Goal: Information Seeking & Learning: Check status

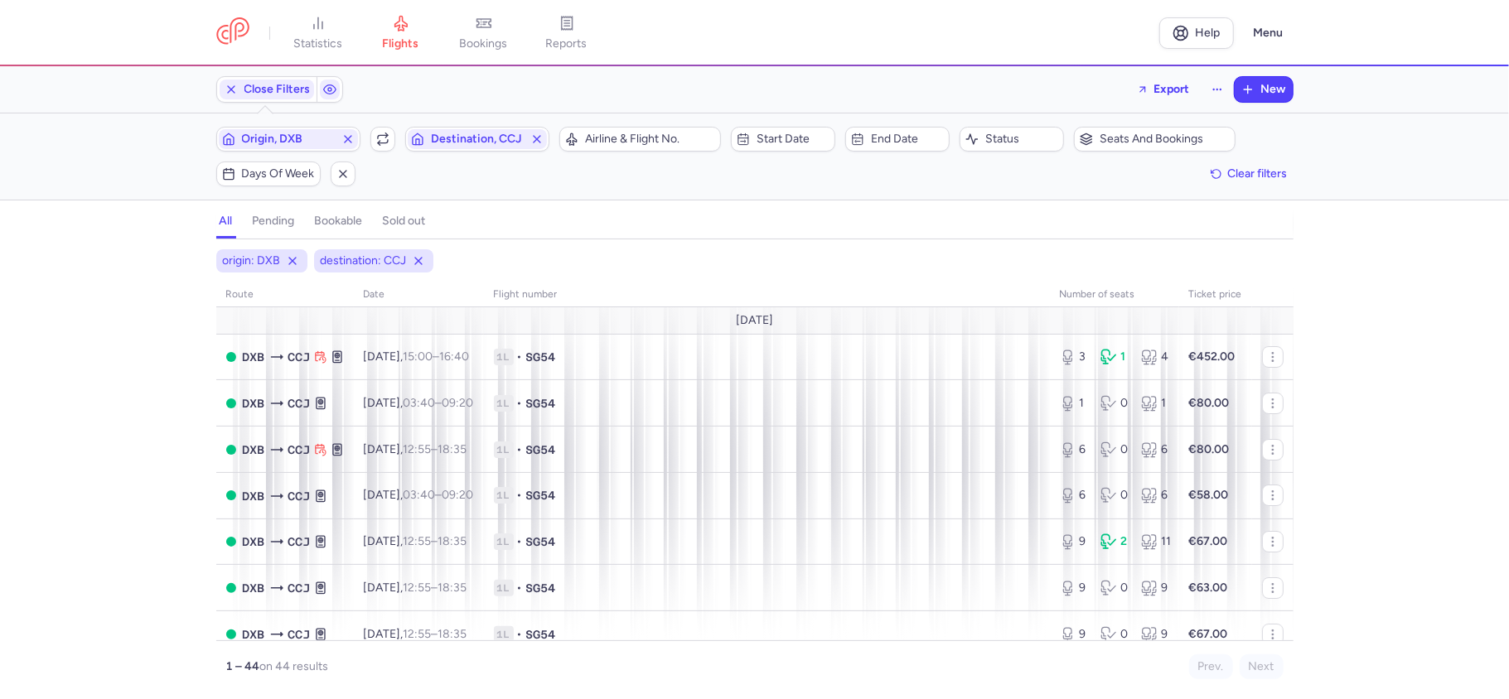
scroll to position [442, 0]
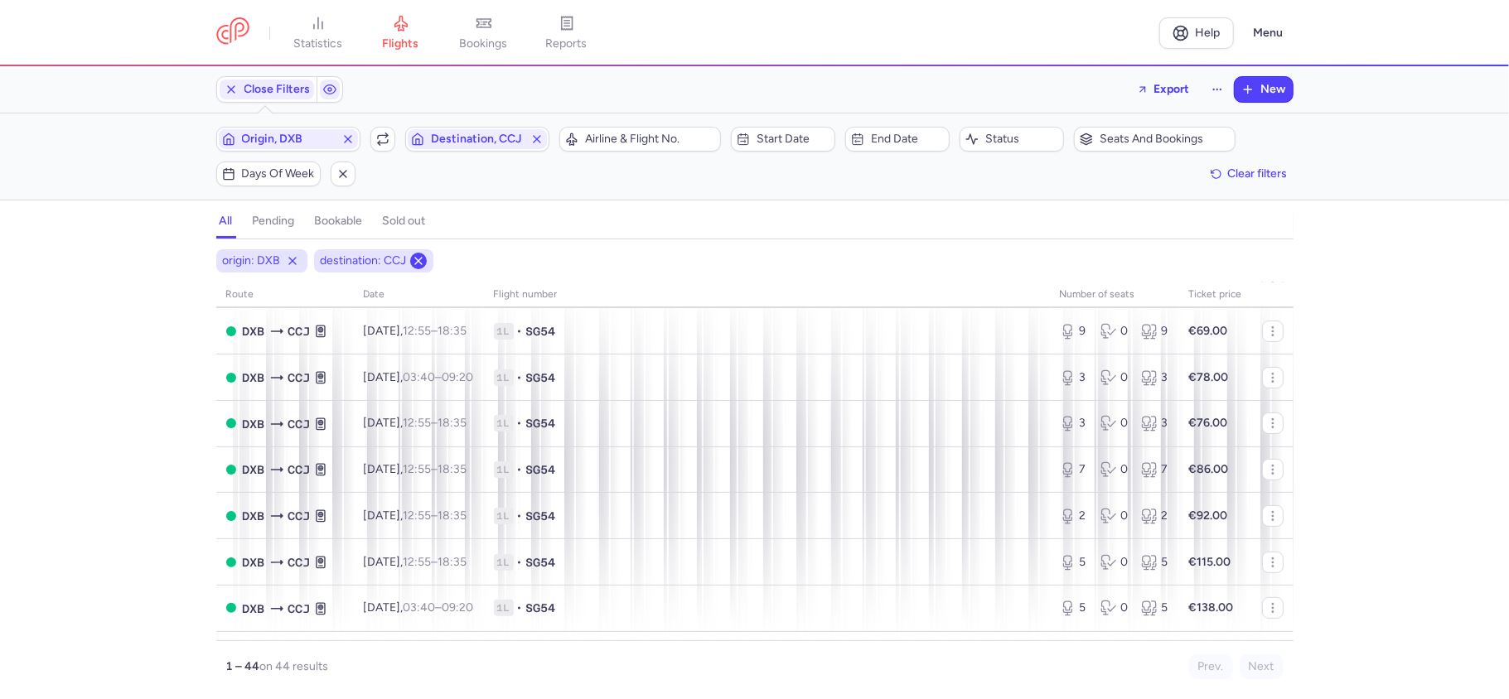
click at [422, 258] on icon at bounding box center [418, 260] width 13 height 13
click at [292, 263] on line at bounding box center [292, 261] width 7 height 7
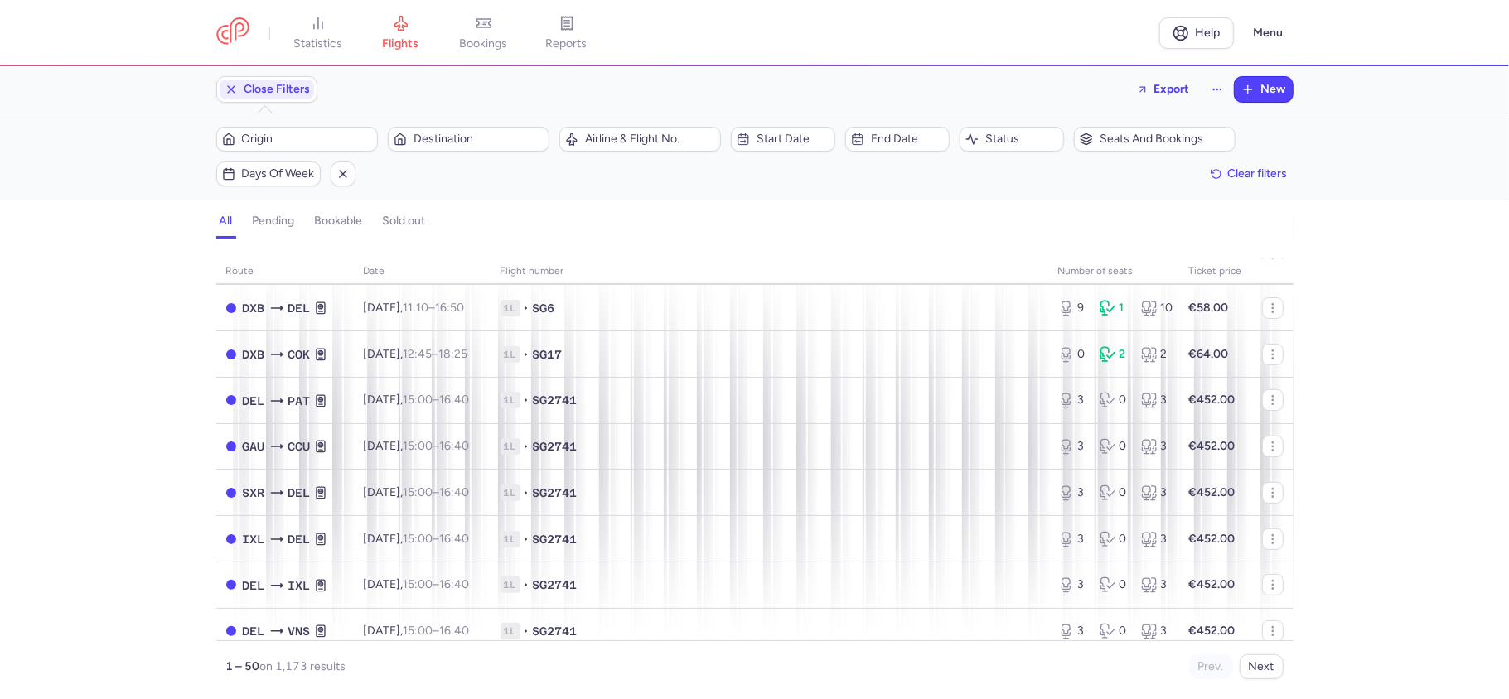
click at [411, 222] on h4 "sold out" at bounding box center [404, 221] width 43 height 15
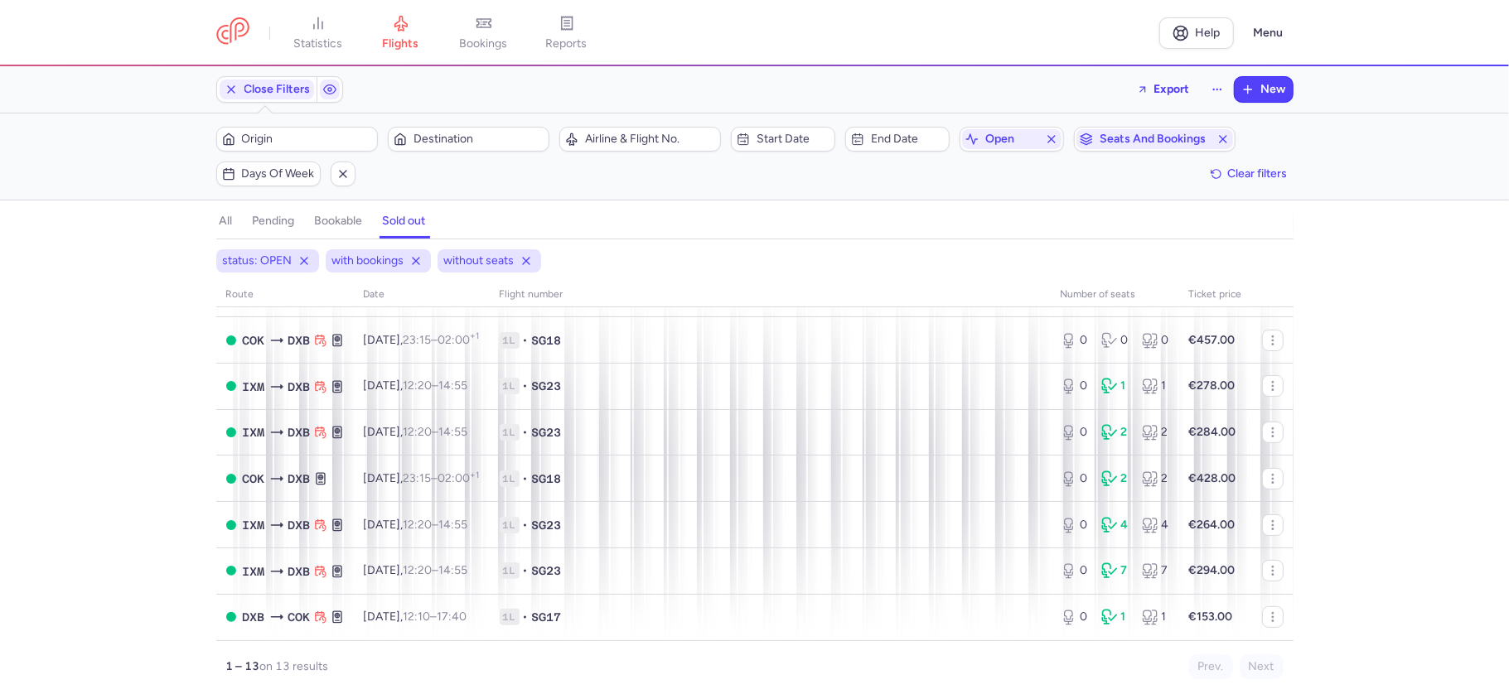
scroll to position [295, 0]
click at [353, 215] on h4 "bookable" at bounding box center [339, 221] width 48 height 15
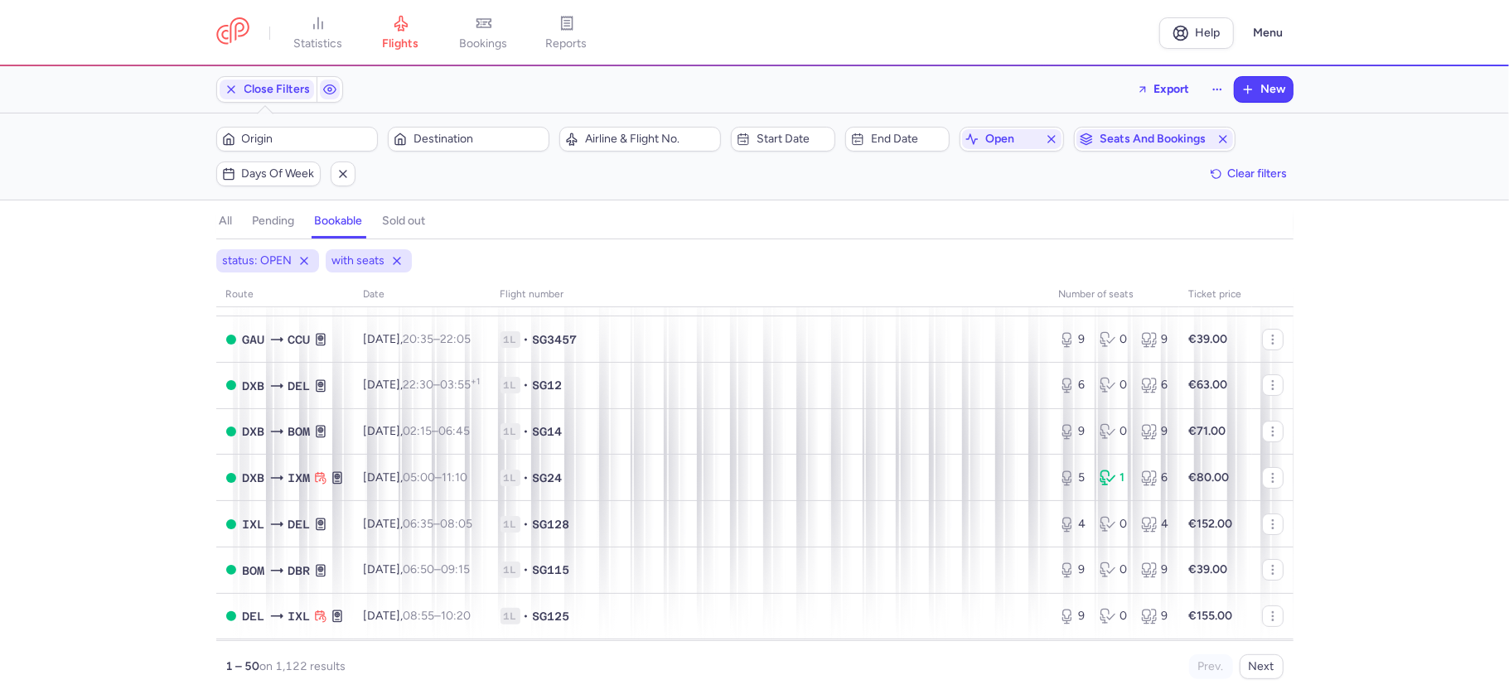
scroll to position [442, 0]
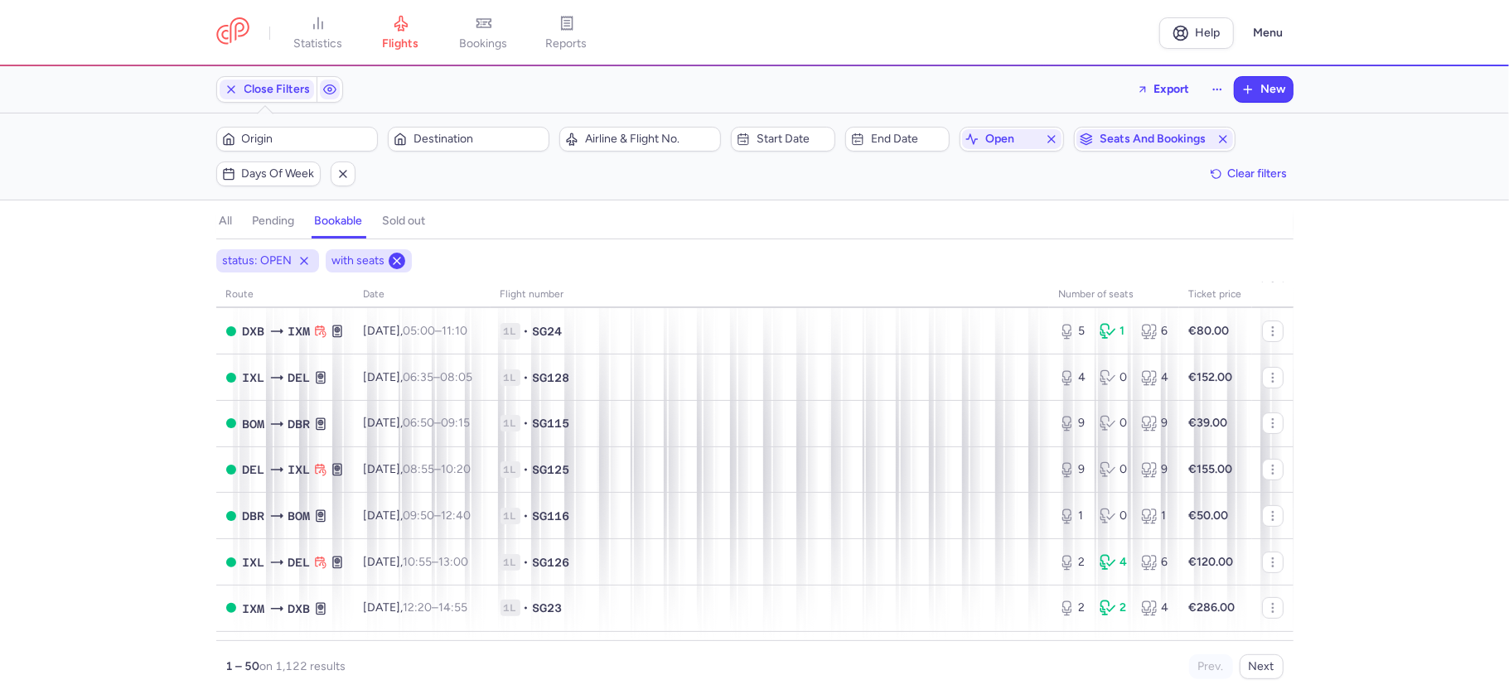
click at [395, 260] on icon at bounding box center [396, 260] width 13 height 13
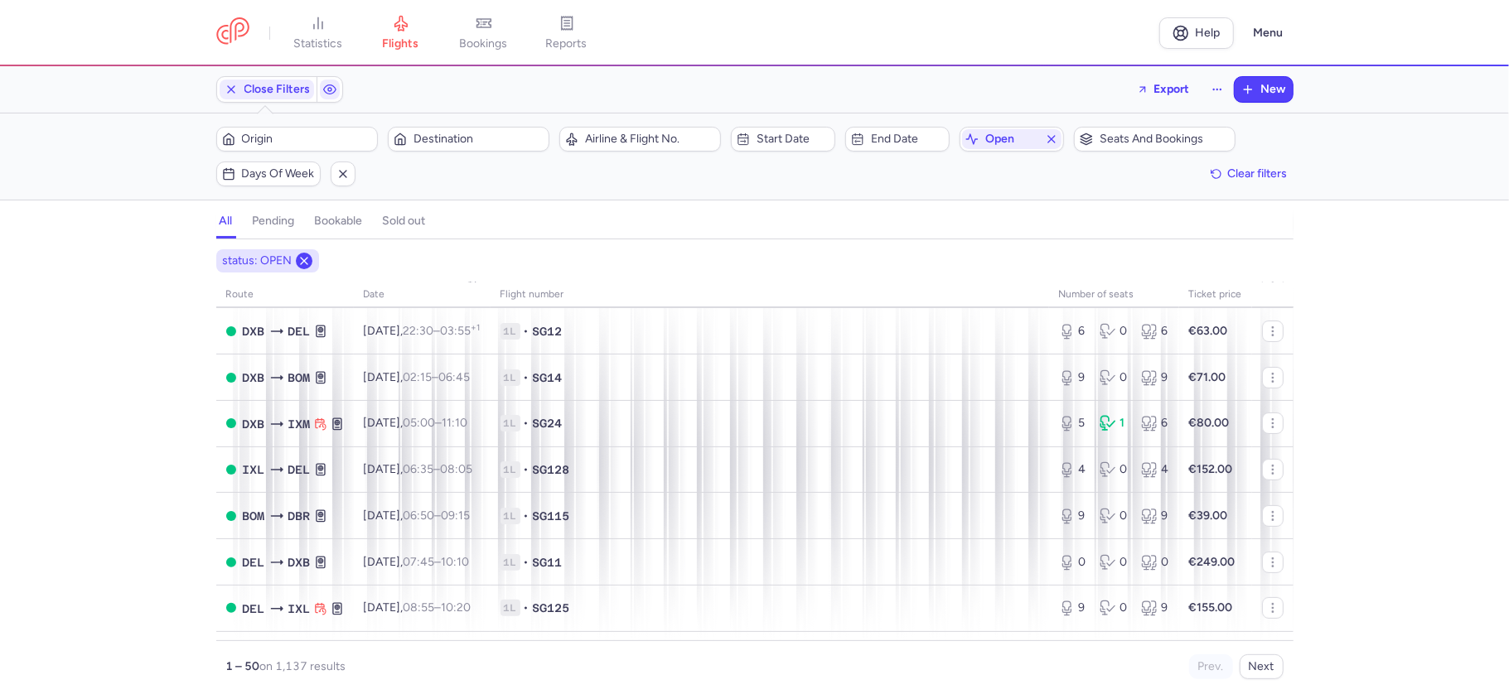
click at [303, 258] on icon at bounding box center [303, 260] width 13 height 13
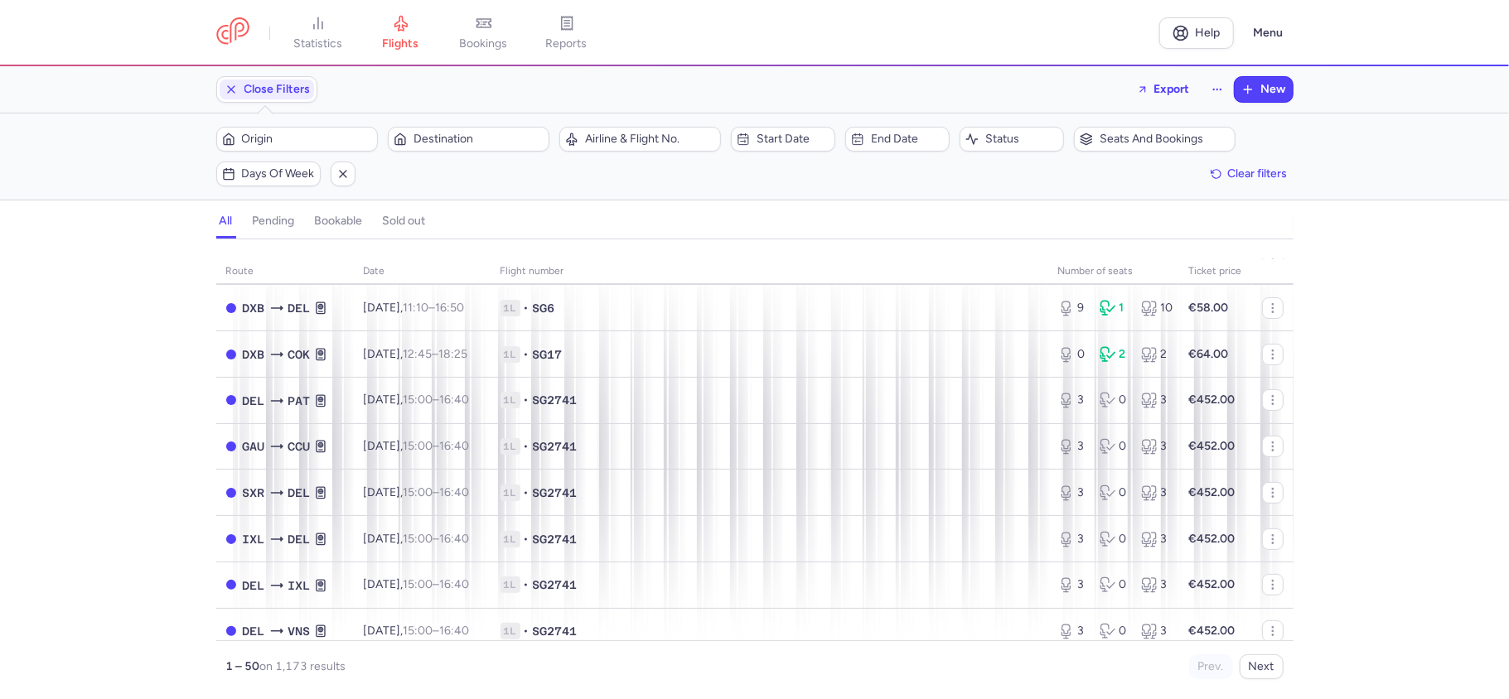
click at [273, 227] on h4 "pending" at bounding box center [274, 221] width 42 height 15
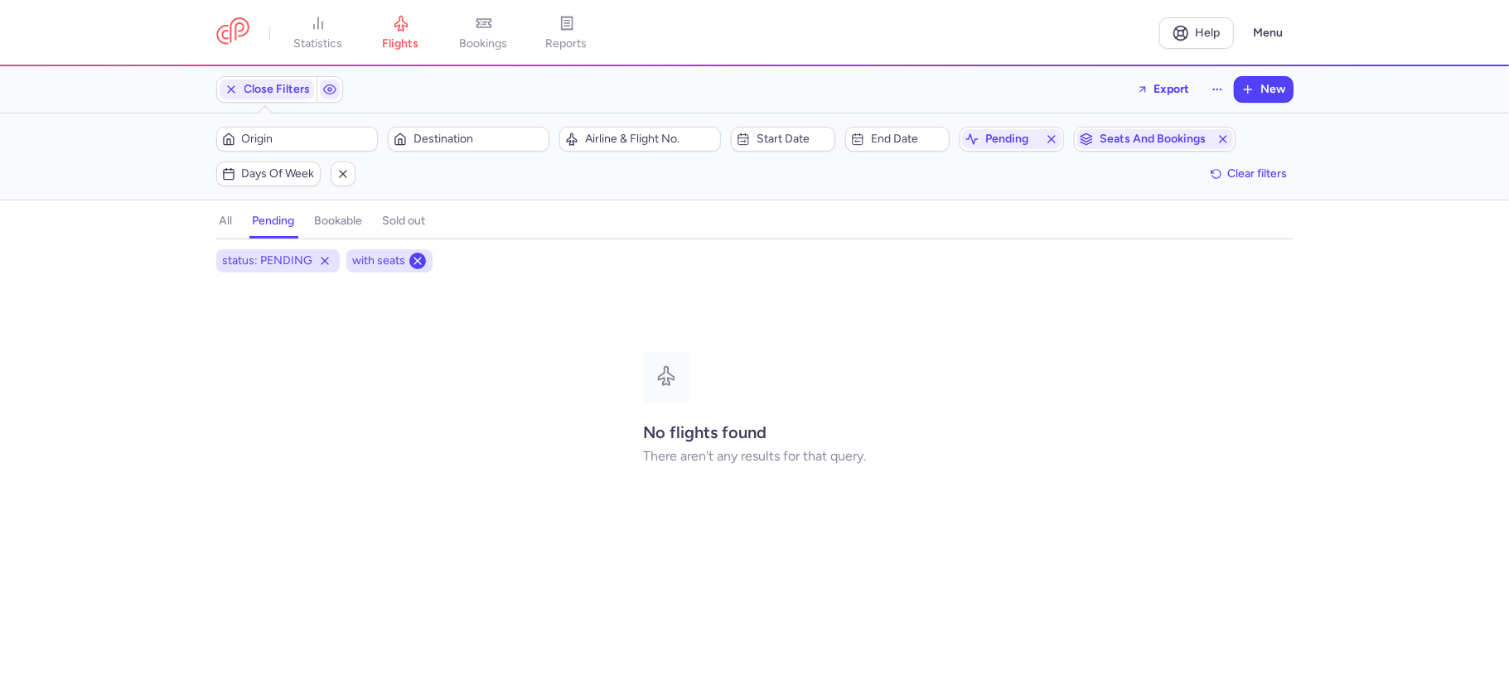
click at [418, 258] on icon at bounding box center [417, 260] width 13 height 13
click at [326, 264] on line at bounding box center [324, 261] width 7 height 7
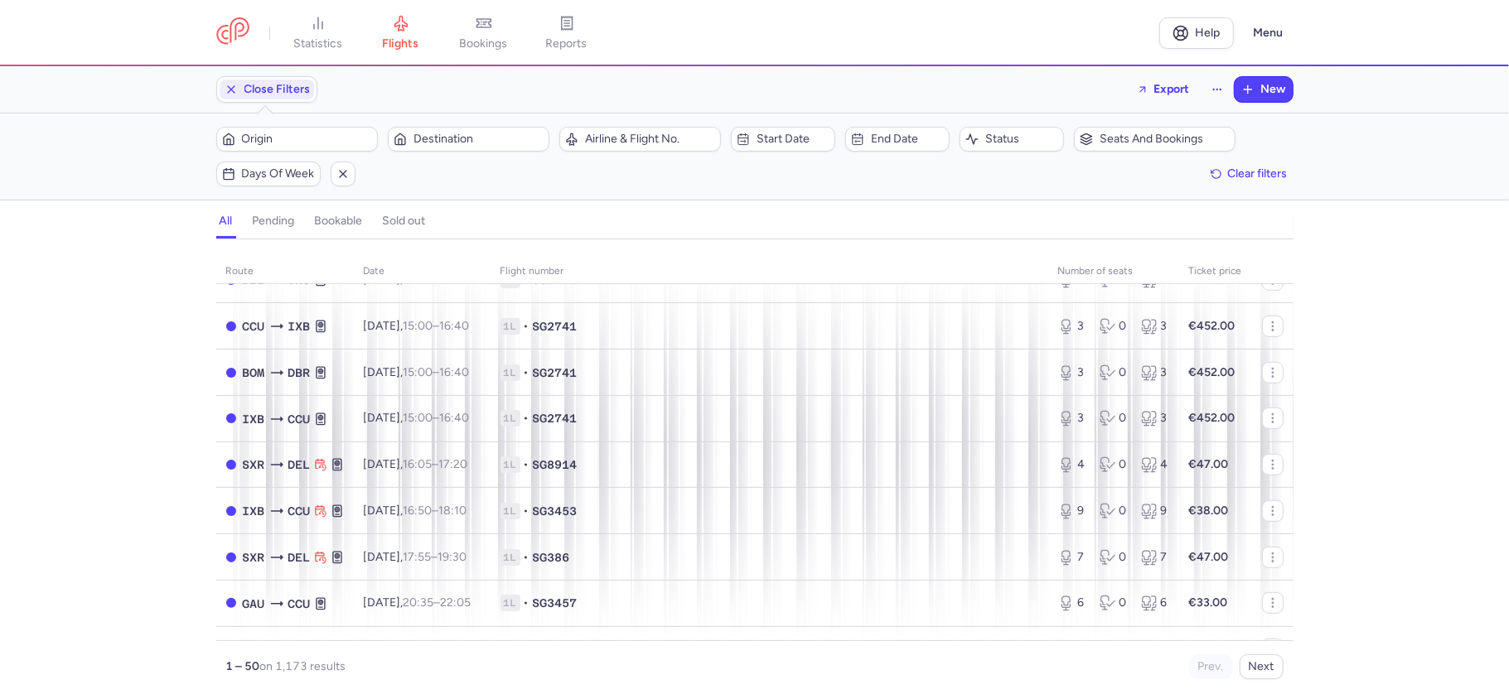
scroll to position [552, 0]
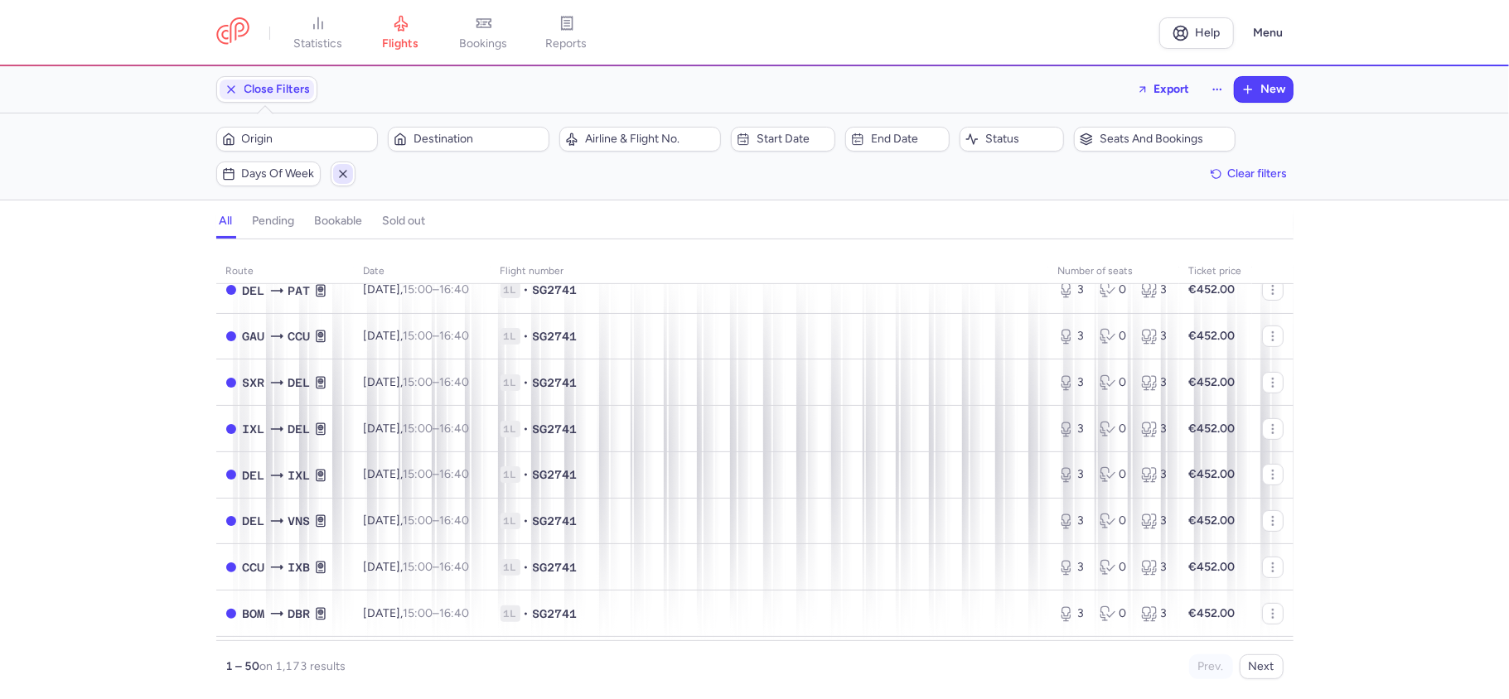
click at [335, 170] on span "button" at bounding box center [343, 174] width 20 height 20
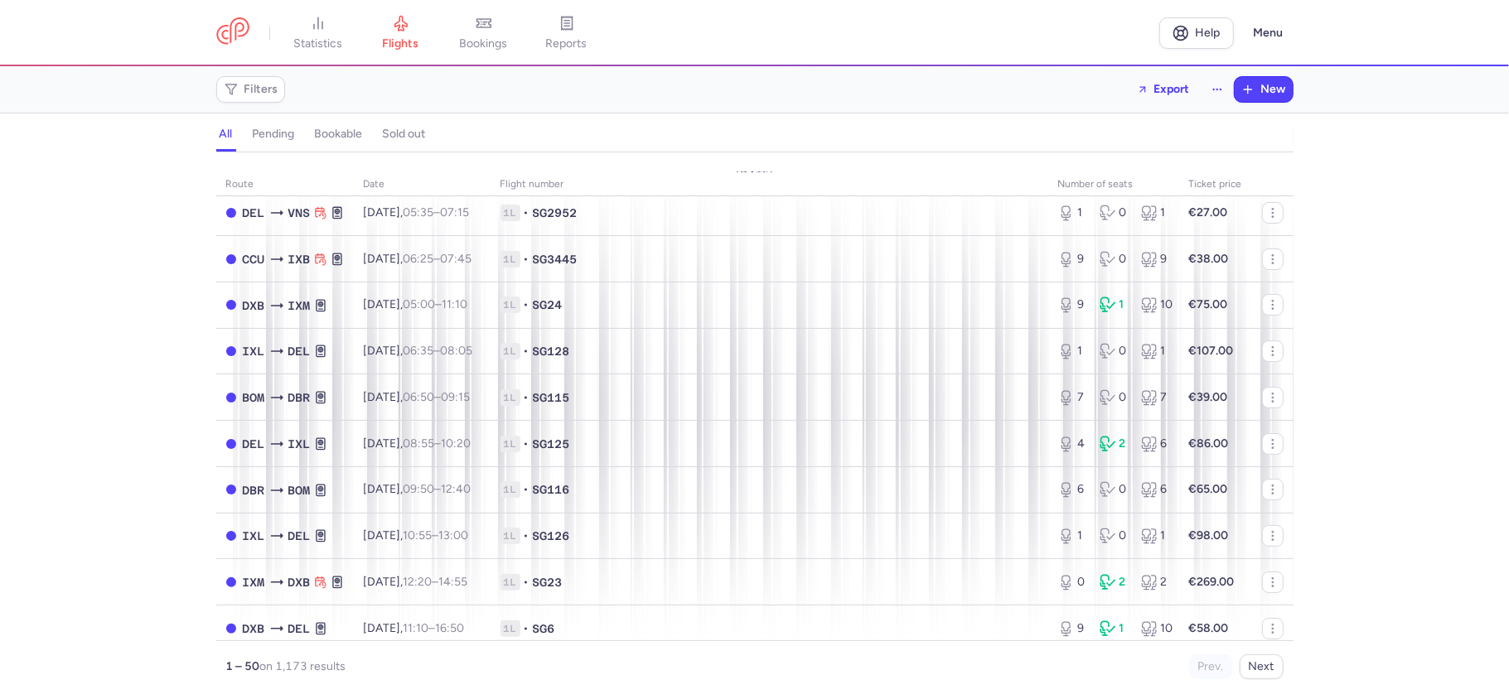
scroll to position [0, 0]
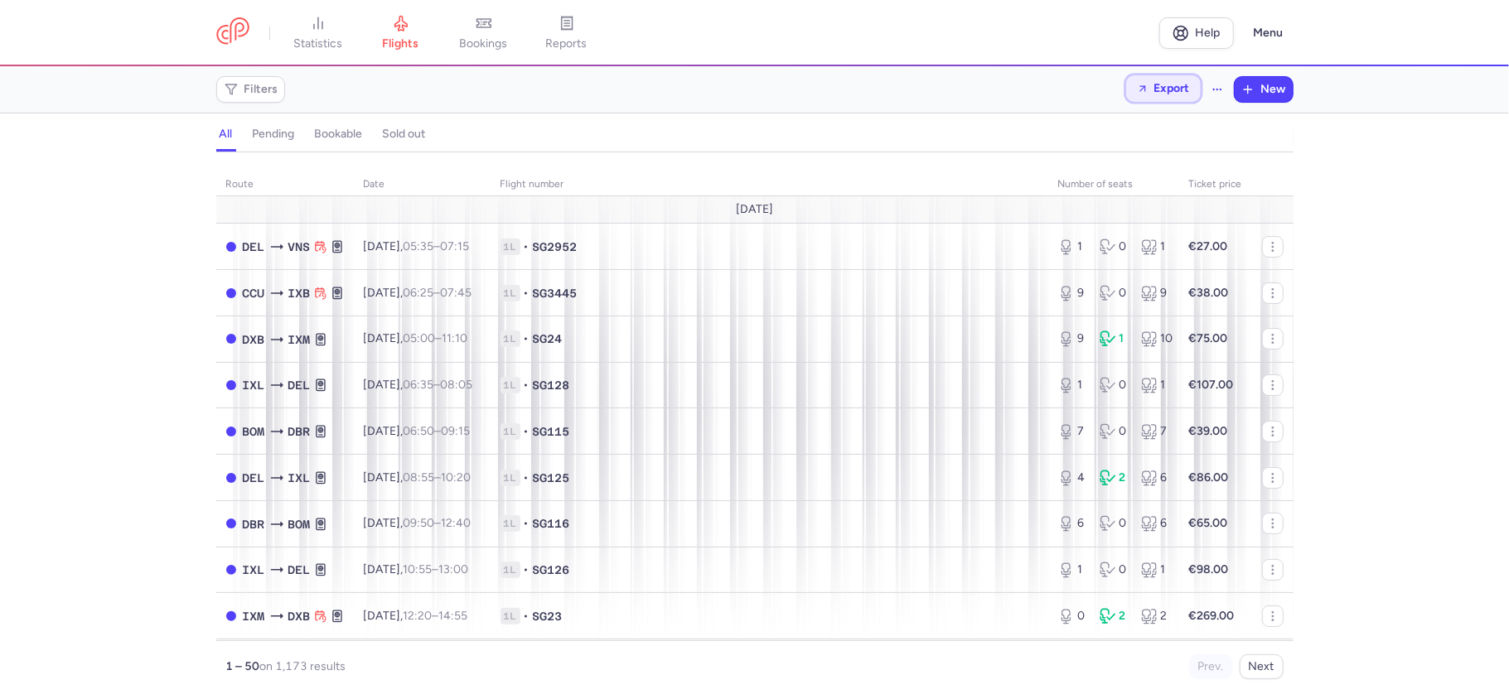
click at [1165, 82] on span "Export" at bounding box center [1172, 88] width 36 height 12
click at [865, 99] on div "Filters Export New" at bounding box center [755, 90] width 1090 height 40
click at [780, 100] on div "Filters Export New" at bounding box center [755, 90] width 1090 height 40
click at [256, 91] on span "Filters" at bounding box center [261, 89] width 34 height 13
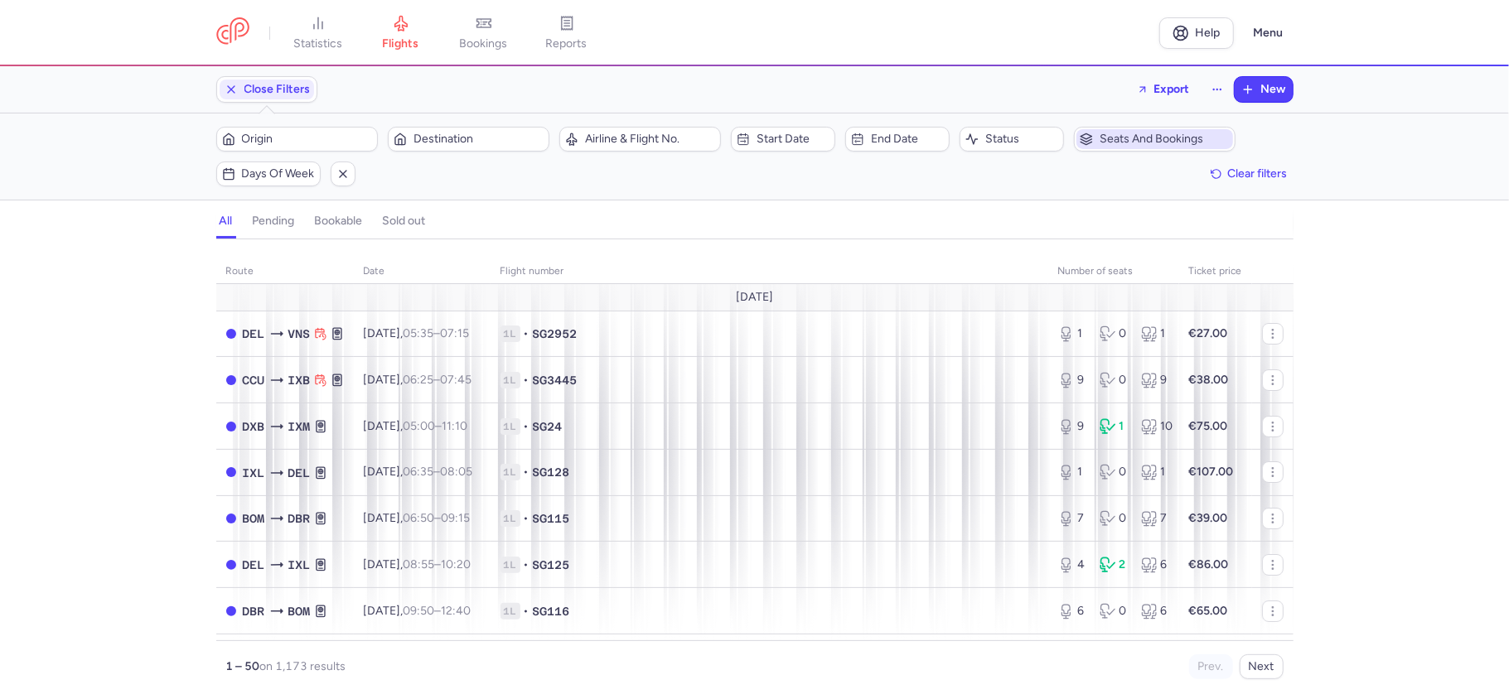
click at [1122, 134] on span "Seats and bookings" at bounding box center [1164, 139] width 130 height 13
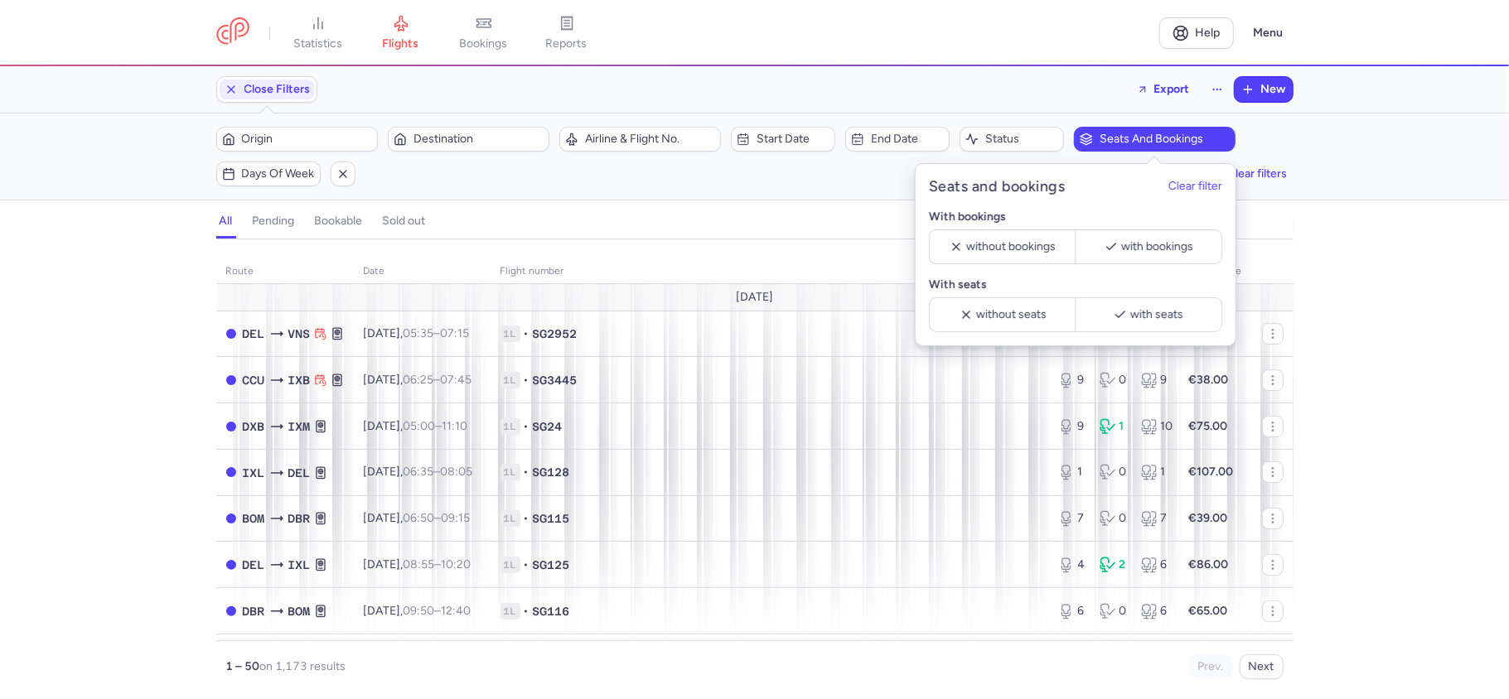
click at [638, 173] on div "Origin Destination Airline & Flight No. Start date End date Status Seats and bo…" at bounding box center [754, 157] width 1077 height 60
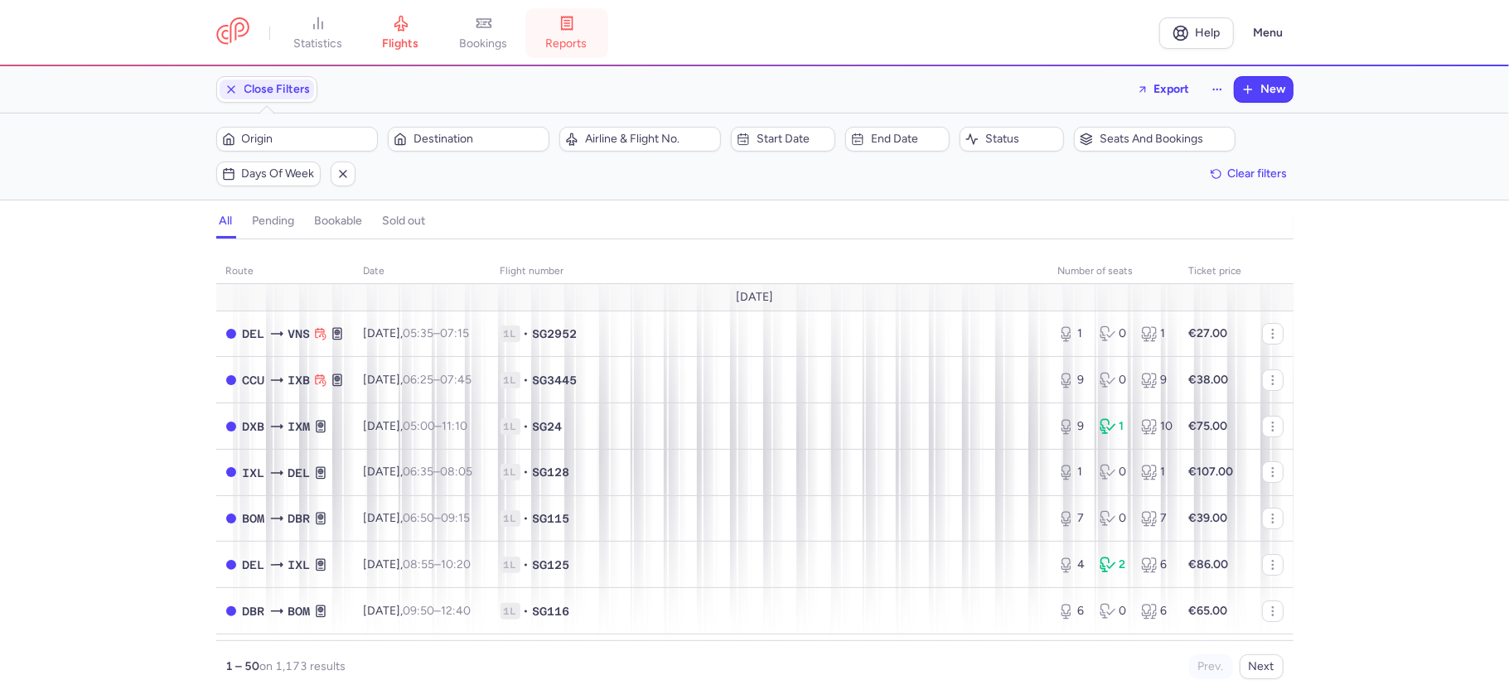
click at [561, 43] on span "reports" at bounding box center [566, 43] width 41 height 15
